Goal: Transaction & Acquisition: Purchase product/service

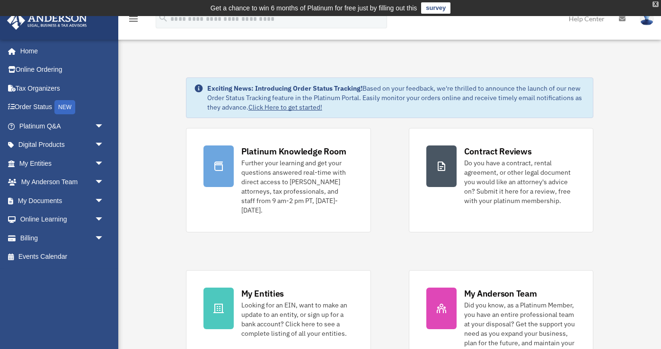
click at [656, 6] on div "X" at bounding box center [655, 4] width 6 height 6
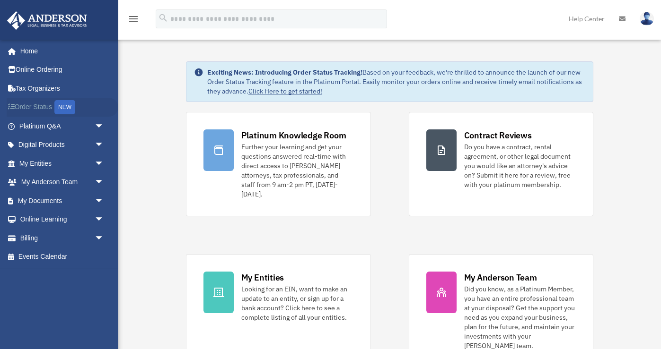
click at [40, 104] on link "Order Status NEW" at bounding box center [63, 107] width 112 height 19
click at [30, 238] on link "Billing arrow_drop_down" at bounding box center [63, 238] width 112 height 19
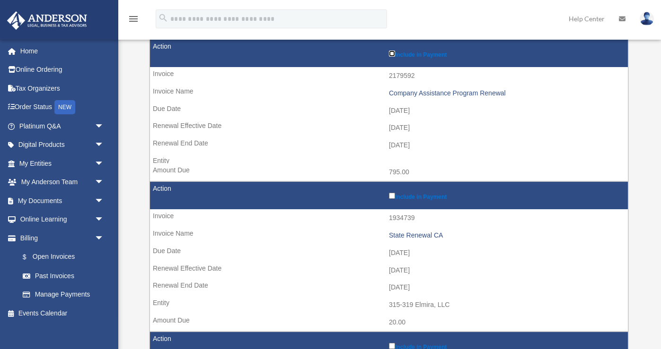
scroll to position [148, 0]
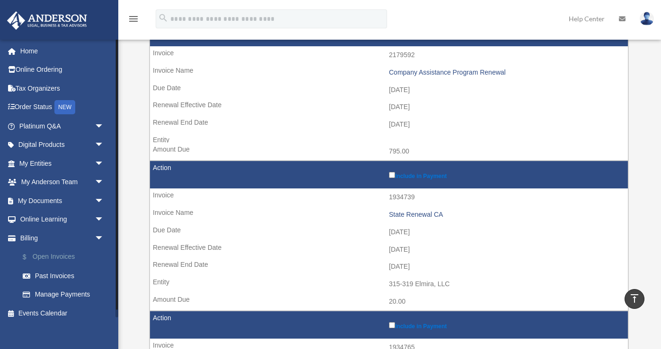
click at [69, 253] on link "$ Open Invoices" at bounding box center [65, 257] width 105 height 19
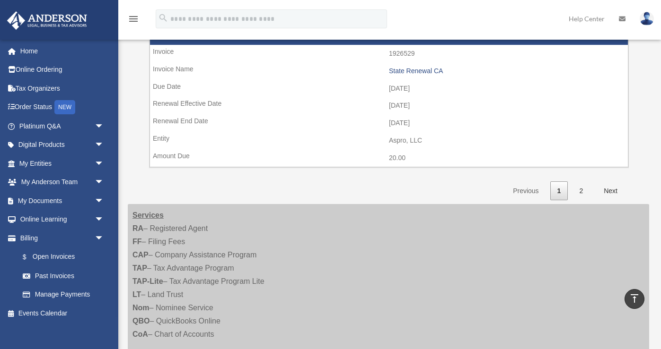
scroll to position [1519, 0]
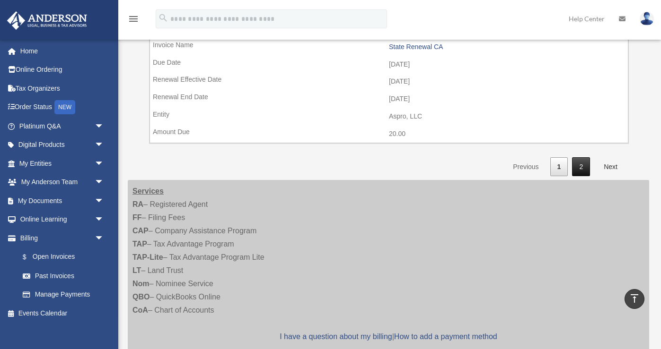
click at [579, 163] on link "2" at bounding box center [581, 166] width 18 height 19
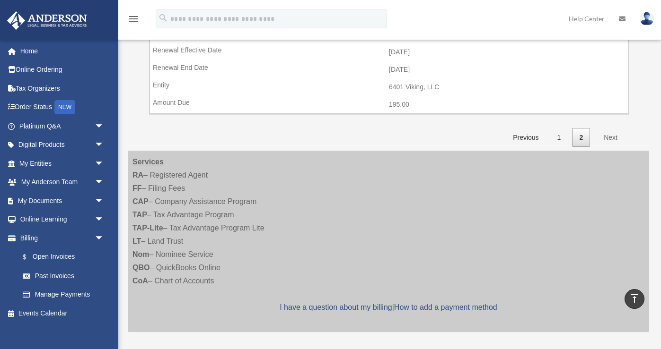
scroll to position [54, 0]
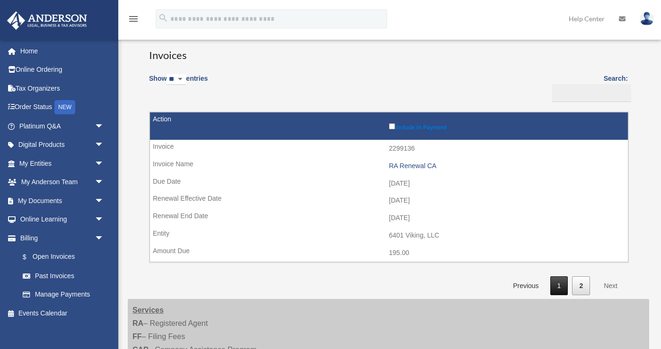
click at [555, 292] on link "1" at bounding box center [559, 286] width 18 height 19
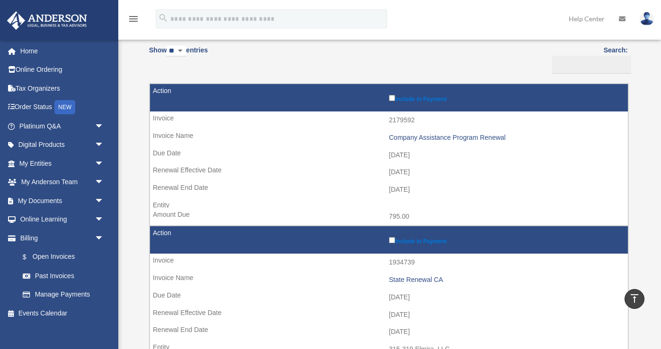
scroll to position [0, 0]
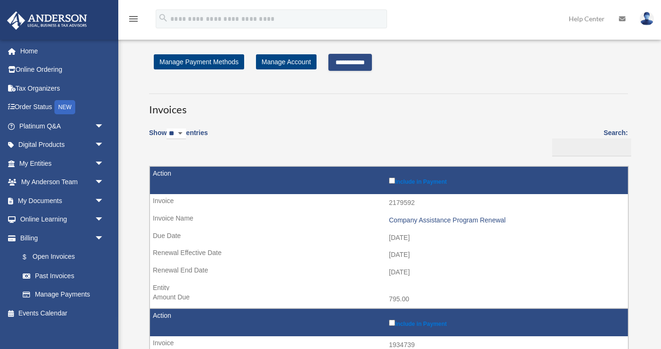
click at [372, 65] on input "**********" at bounding box center [350, 62] width 44 height 17
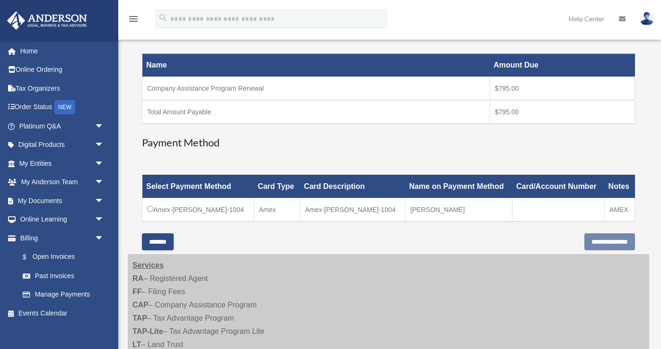
scroll to position [142, 0]
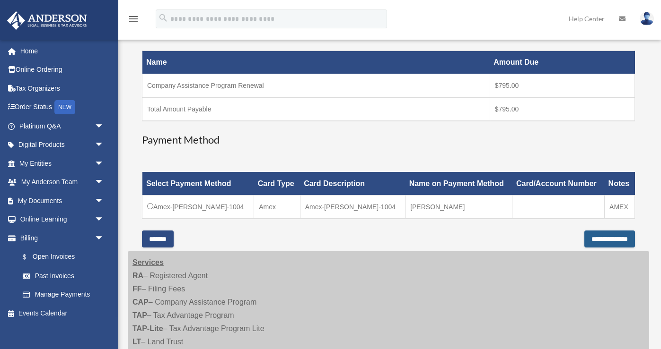
click at [614, 241] on input "**********" at bounding box center [609, 239] width 51 height 17
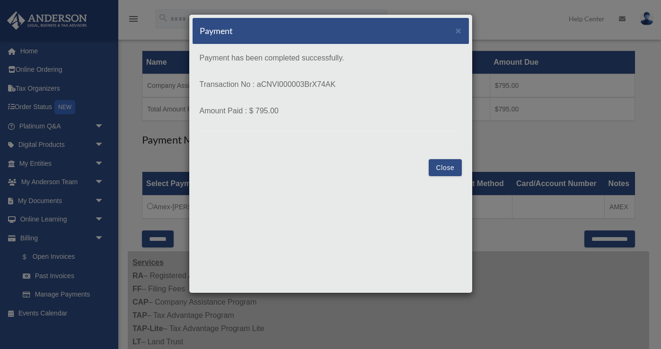
click at [446, 173] on button "Close" at bounding box center [444, 167] width 33 height 17
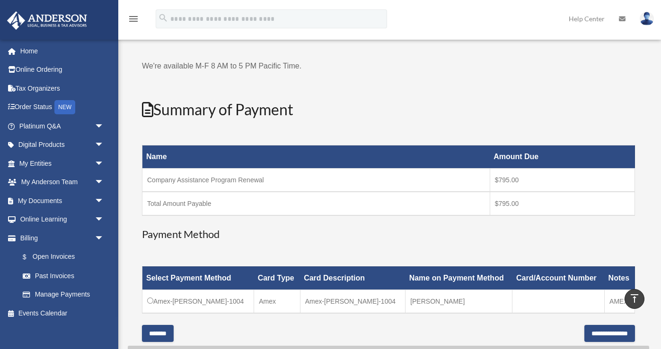
scroll to position [0, 0]
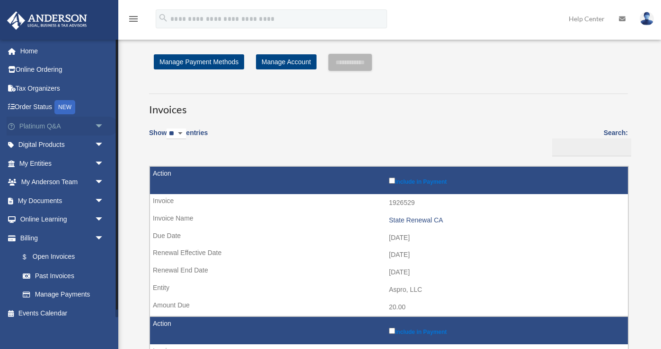
drag, startPoint x: 0, startPoint y: 0, endPoint x: 58, endPoint y: 124, distance: 136.7
click at [58, 124] on link "Platinum Q&A arrow_drop_down" at bounding box center [63, 126] width 112 height 19
